Goal: Information Seeking & Learning: Learn about a topic

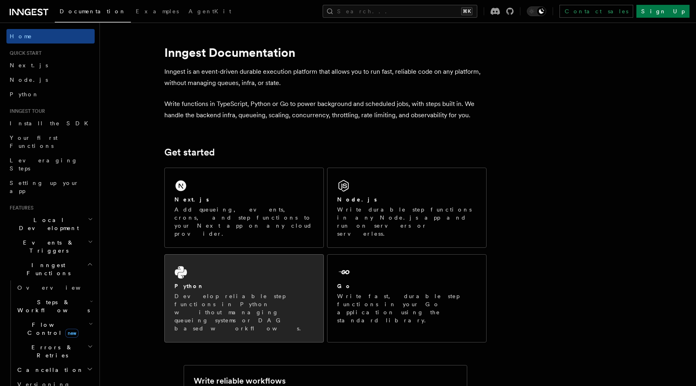
click at [250, 254] on link "Python Develop reliable step functions in Python without managing queueing syst…" at bounding box center [244, 298] width 160 height 88
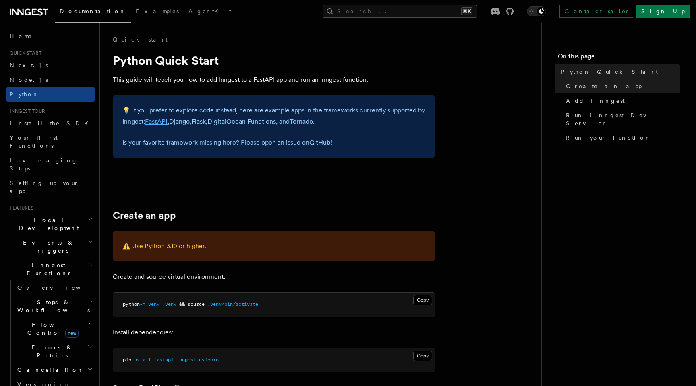
click at [159, 122] on link "FastAPI" at bounding box center [156, 122] width 23 height 8
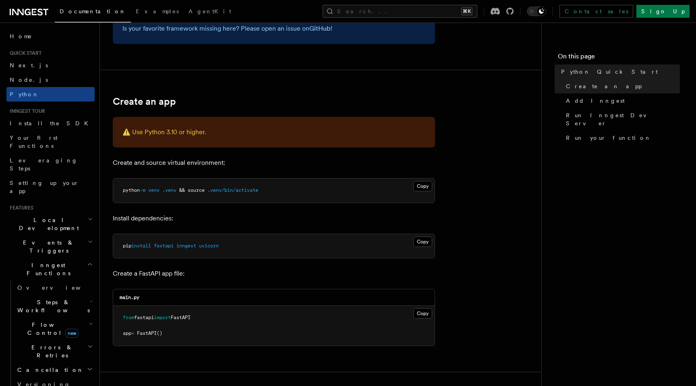
scroll to position [139, 0]
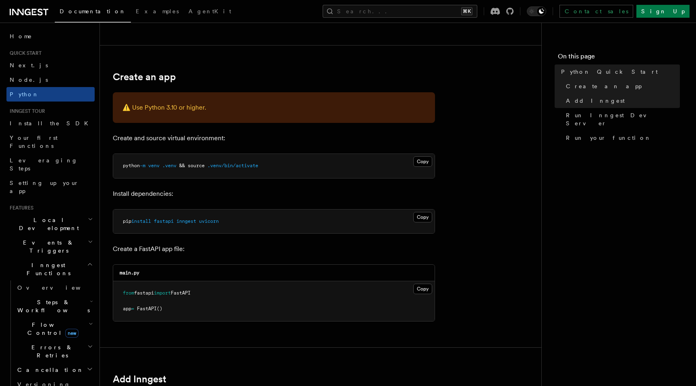
click at [191, 216] on pre "pip install fastapi inngest uvicorn" at bounding box center [274, 222] width 322 height 24
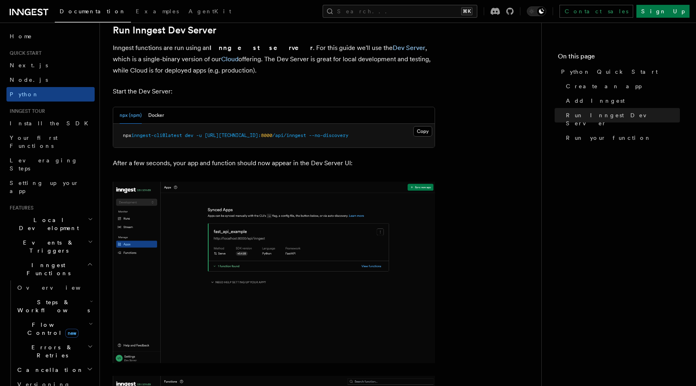
scroll to position [998, 0]
click at [150, 118] on button "Docker" at bounding box center [156, 116] width 16 height 17
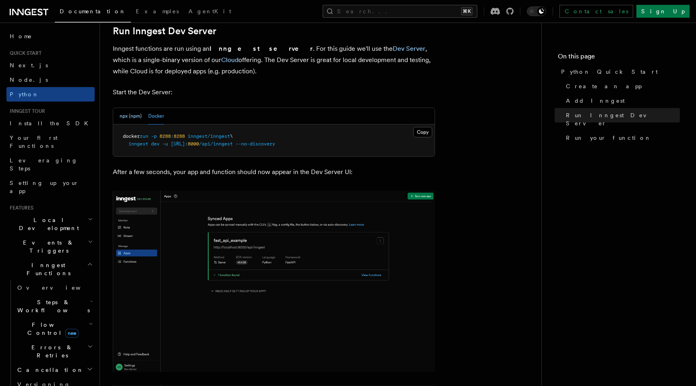
click at [137, 118] on button "npx (npm)" at bounding box center [131, 116] width 22 height 17
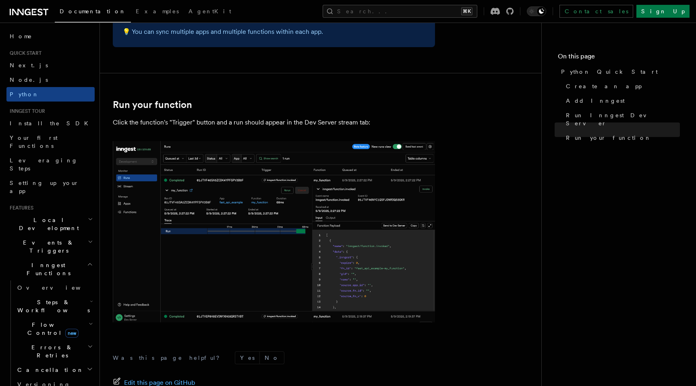
scroll to position [1538, 0]
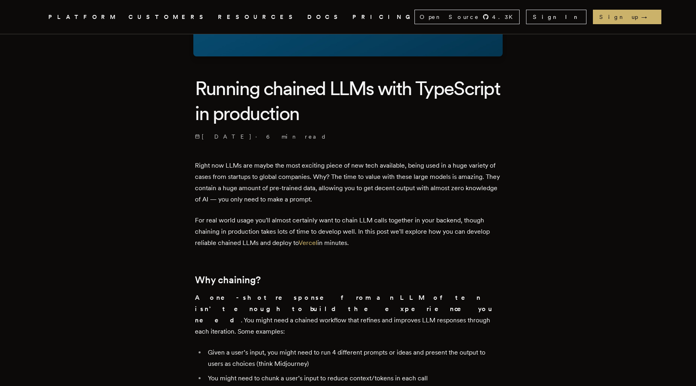
scroll to position [128, 0]
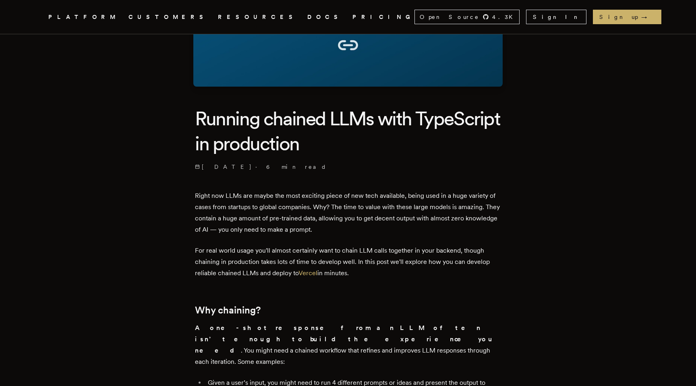
click at [224, 215] on p "Right now LLMs are maybe the most exciting piece of new tech available, being u…" at bounding box center [348, 212] width 306 height 45
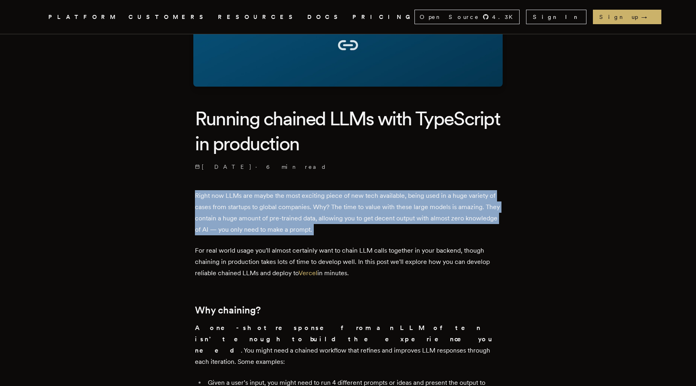
click at [224, 215] on p "Right now LLMs are maybe the most exciting piece of new tech available, being u…" at bounding box center [348, 212] width 306 height 45
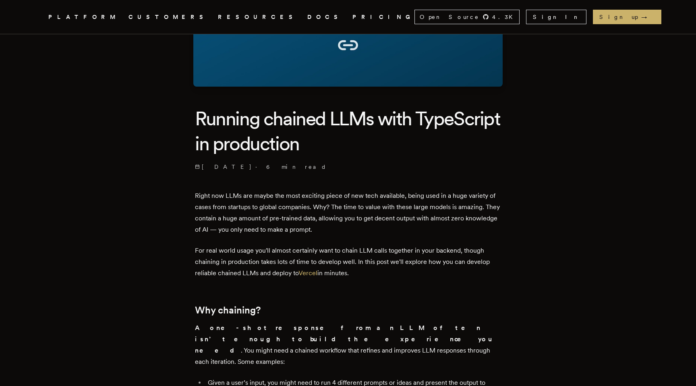
click at [224, 259] on p "For real world usage you'll almost certainly want to chain LLM calls together i…" at bounding box center [348, 262] width 306 height 34
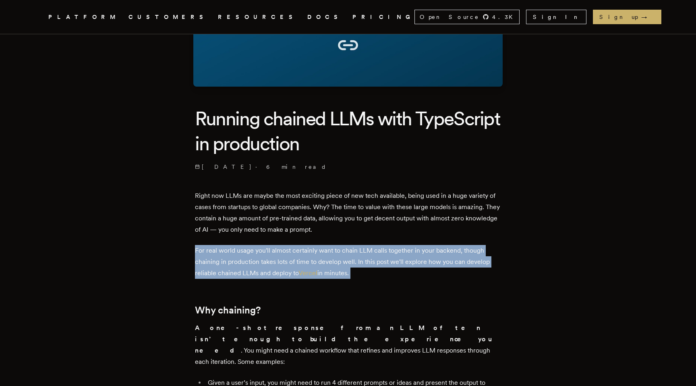
click at [224, 259] on p "For real world usage you'll almost certainly want to chain LLM calls together i…" at bounding box center [348, 262] width 306 height 34
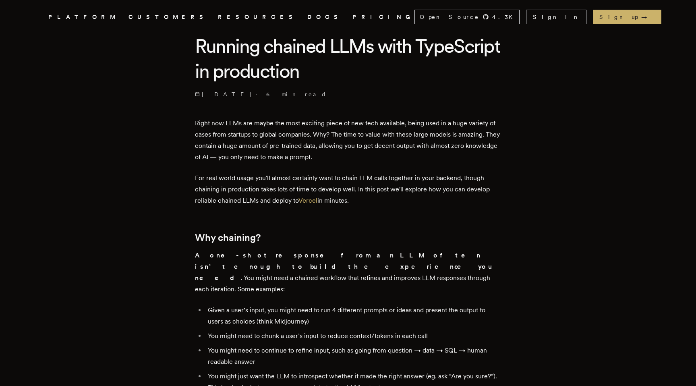
click at [224, 259] on strong "A one-shot response from an LLM often isn’t enough to build the experience you …" at bounding box center [344, 267] width 299 height 30
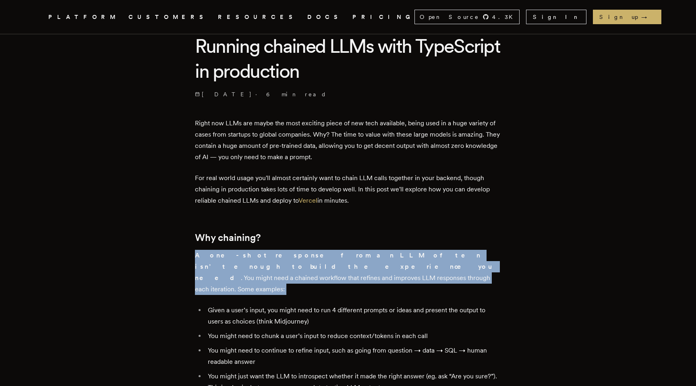
click at [224, 259] on strong "A one-shot response from an LLM often isn’t enough to build the experience you …" at bounding box center [344, 267] width 299 height 30
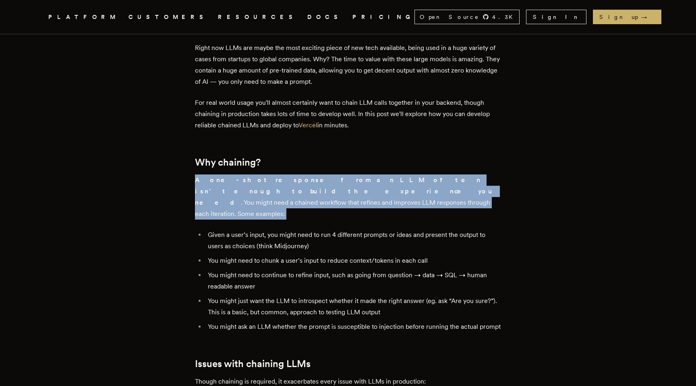
scroll to position [54, 0]
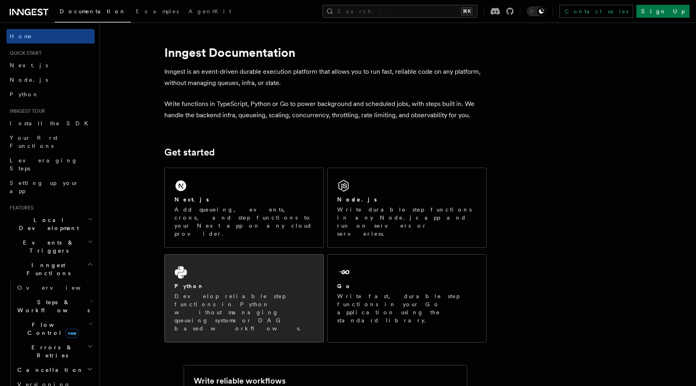
click at [256, 292] on p "Develop reliable step functions in Python without managing queueing systems or …" at bounding box center [244, 312] width 139 height 40
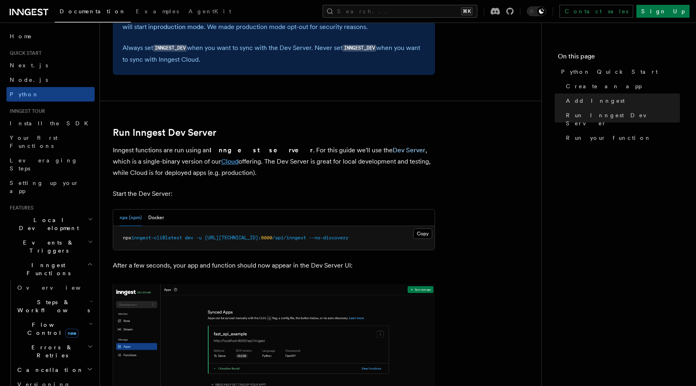
scroll to position [1652, 0]
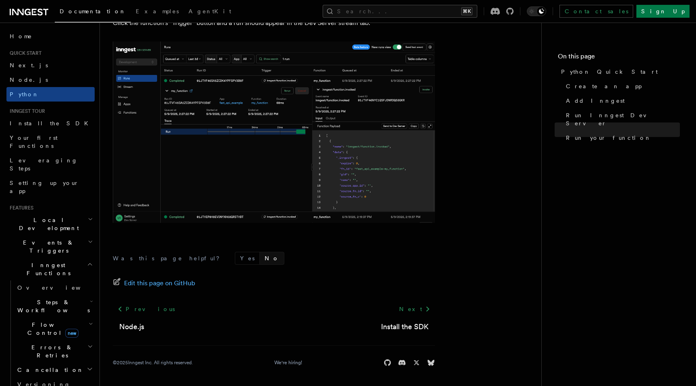
click at [260, 254] on button "No" at bounding box center [272, 258] width 24 height 12
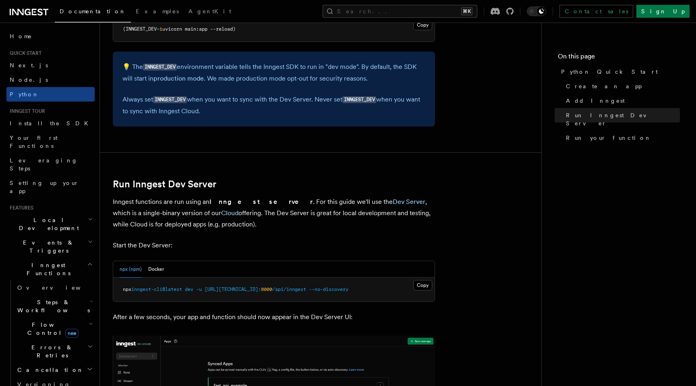
scroll to position [812, 0]
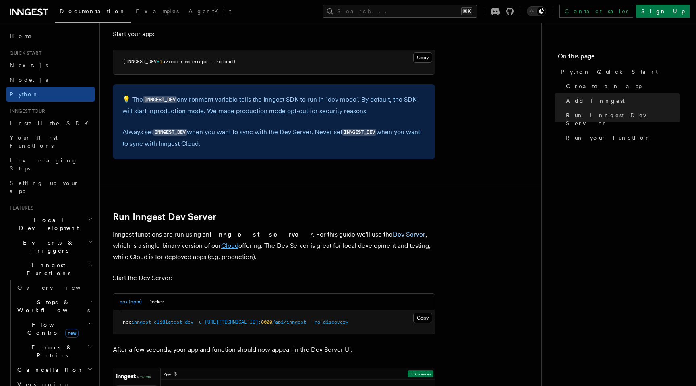
click at [221, 246] on link "Cloud" at bounding box center [229, 246] width 17 height 8
